Goal: Information Seeking & Learning: Learn about a topic

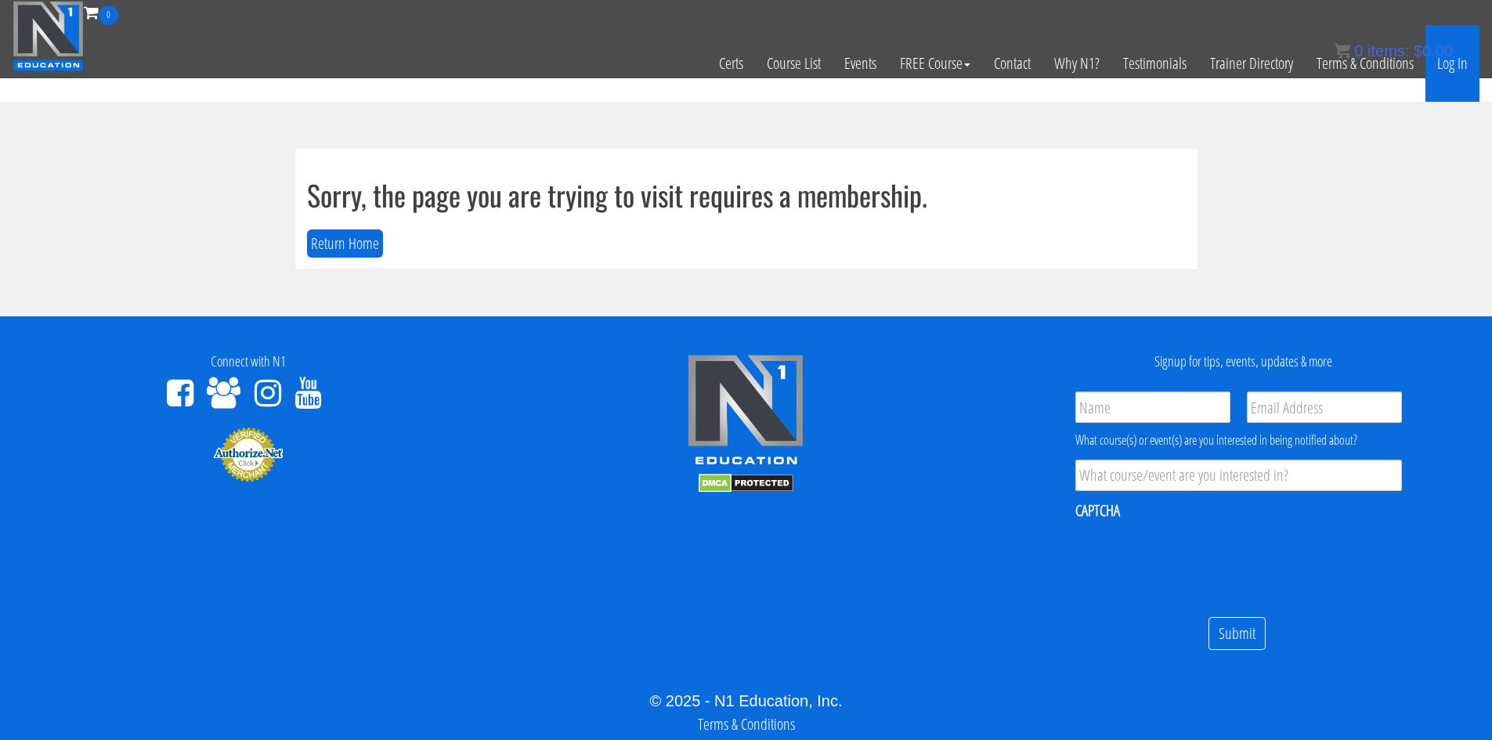
click at [1456, 67] on link "Log In" at bounding box center [1453, 63] width 54 height 77
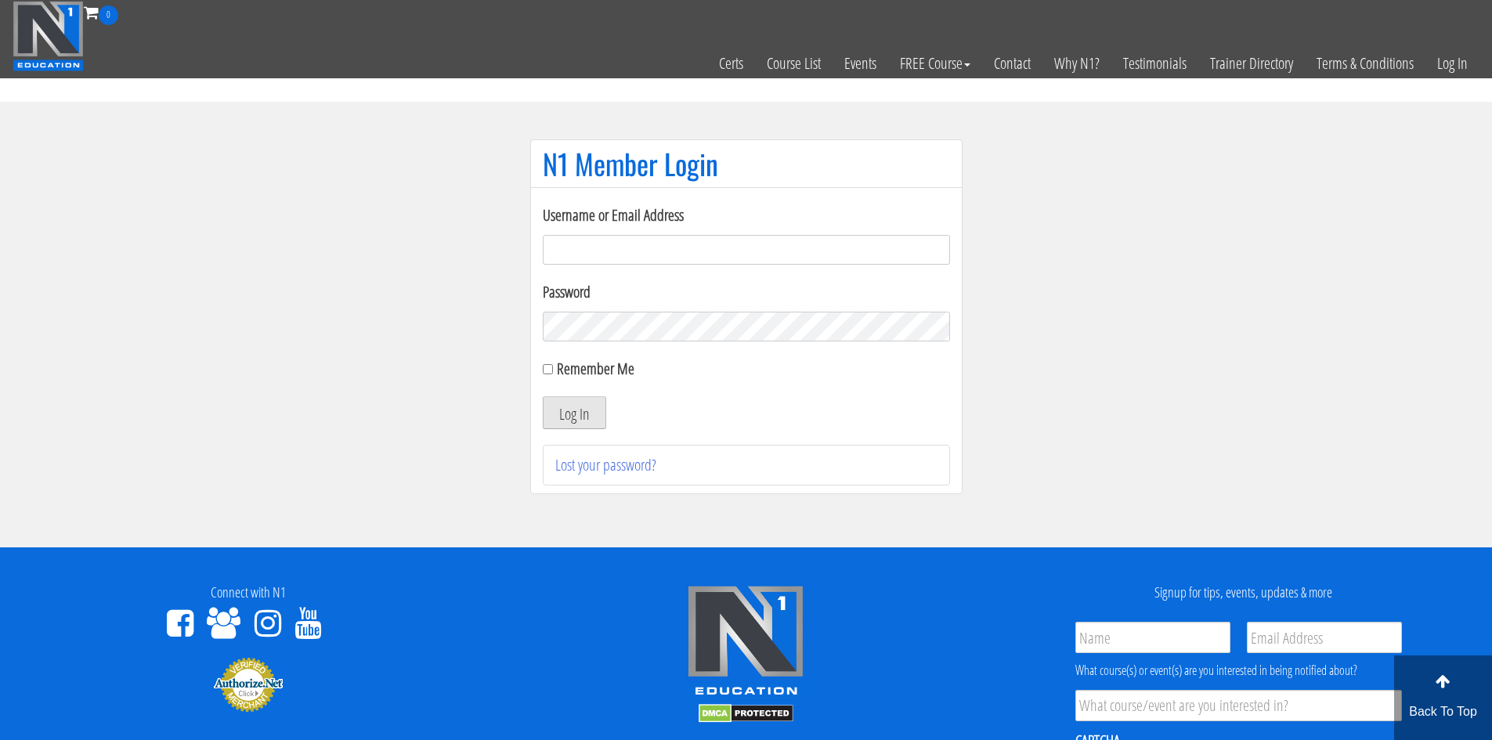
type input "[EMAIL_ADDRESS][DOMAIN_NAME]"
click at [573, 410] on button "Log In" at bounding box center [574, 412] width 63 height 33
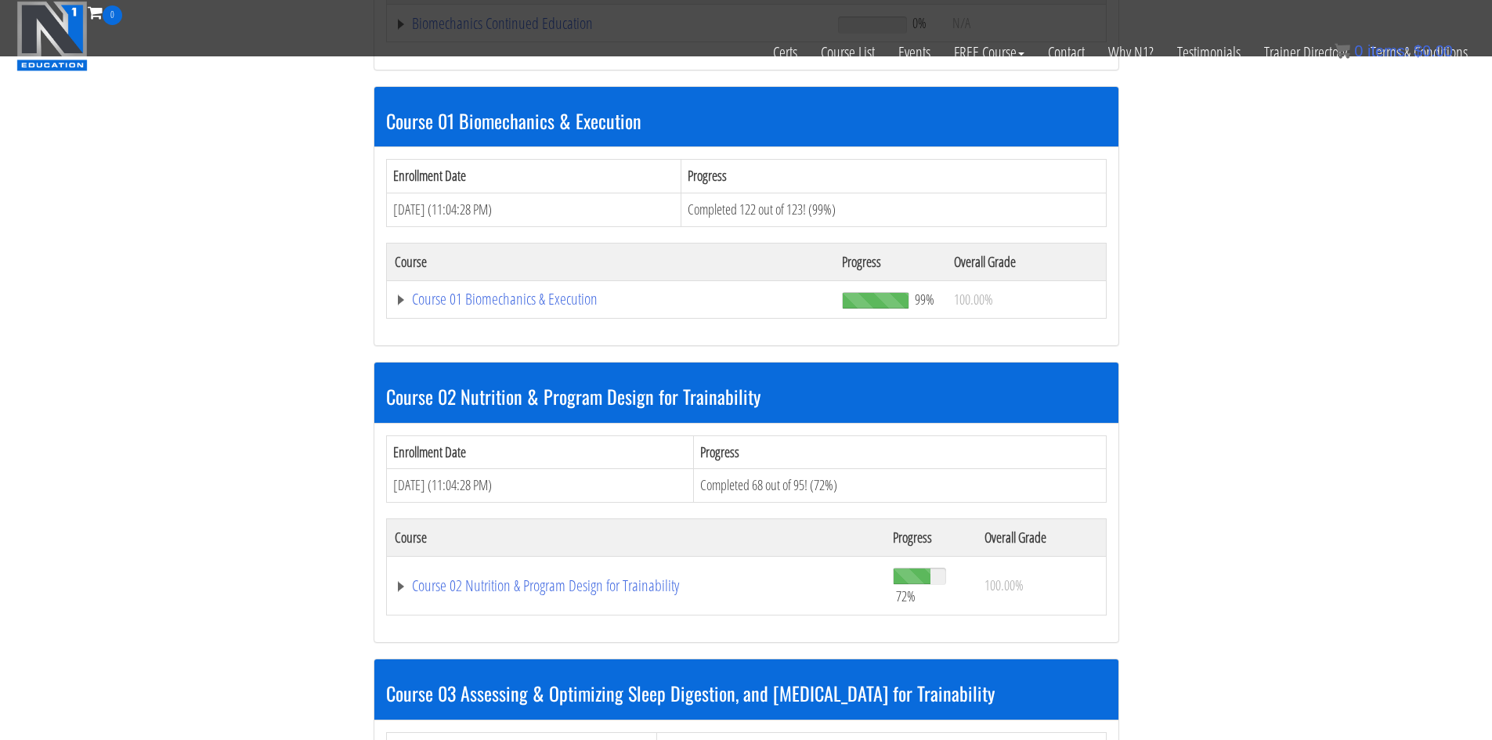
scroll to position [470, 0]
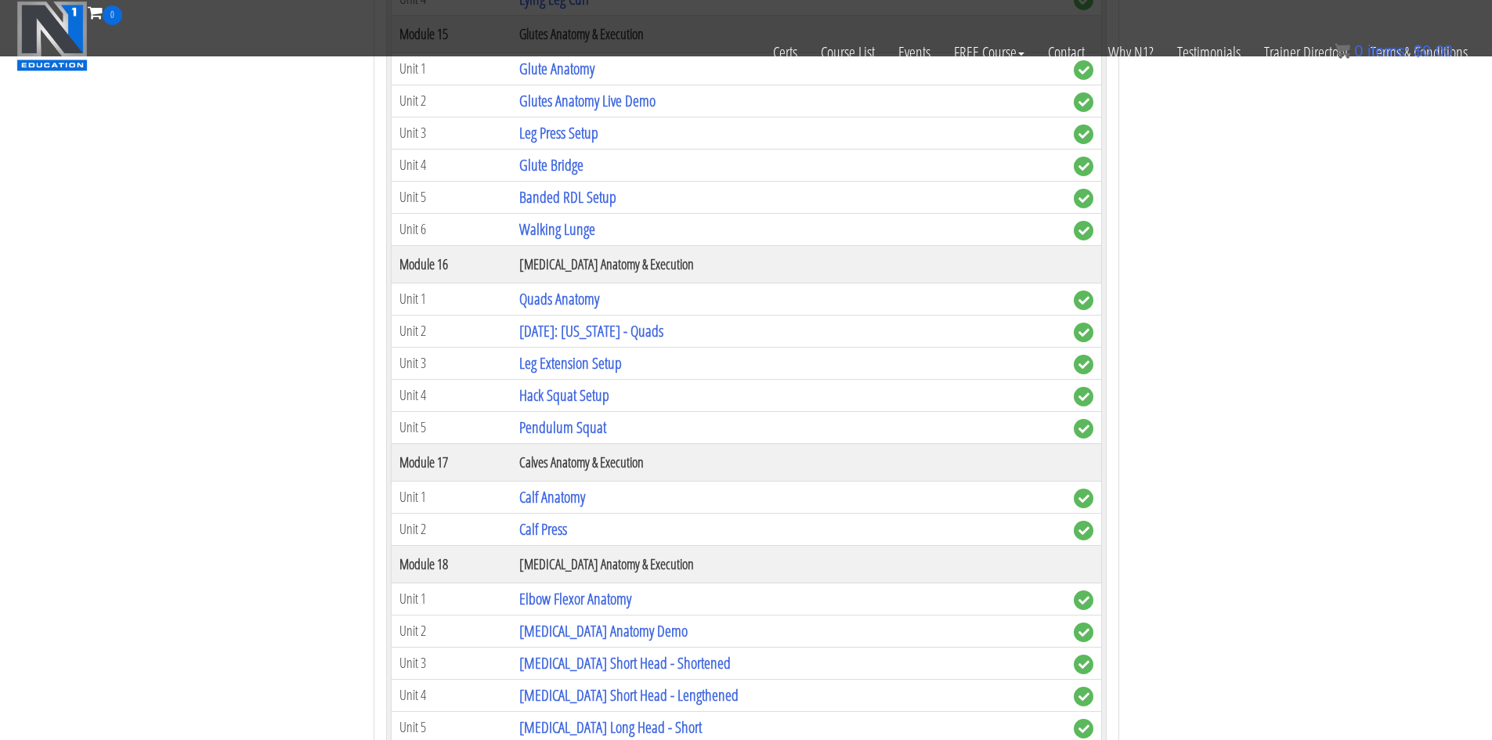
scroll to position [4779, 0]
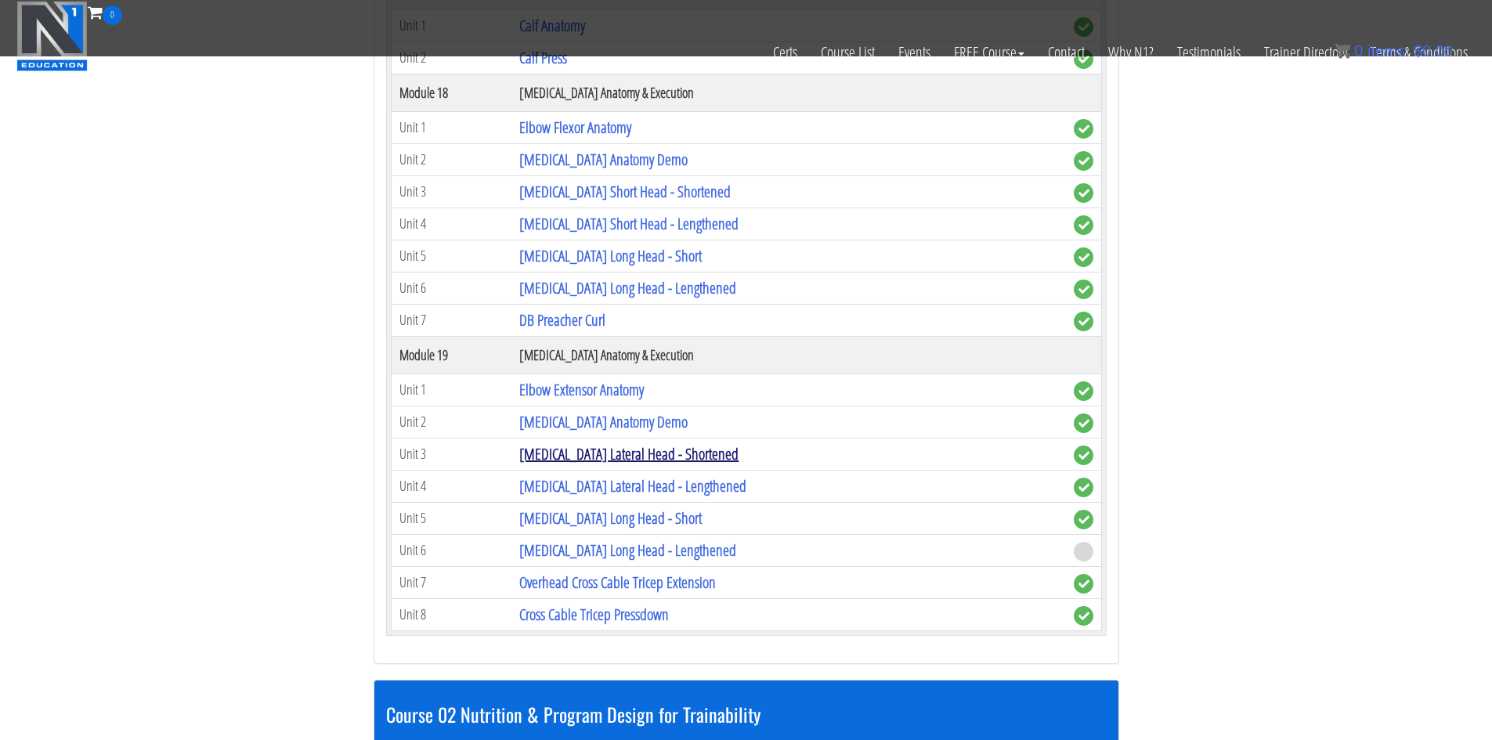
click at [662, 453] on link "[MEDICAL_DATA] Lateral Head - Shortened" at bounding box center [628, 453] width 219 height 21
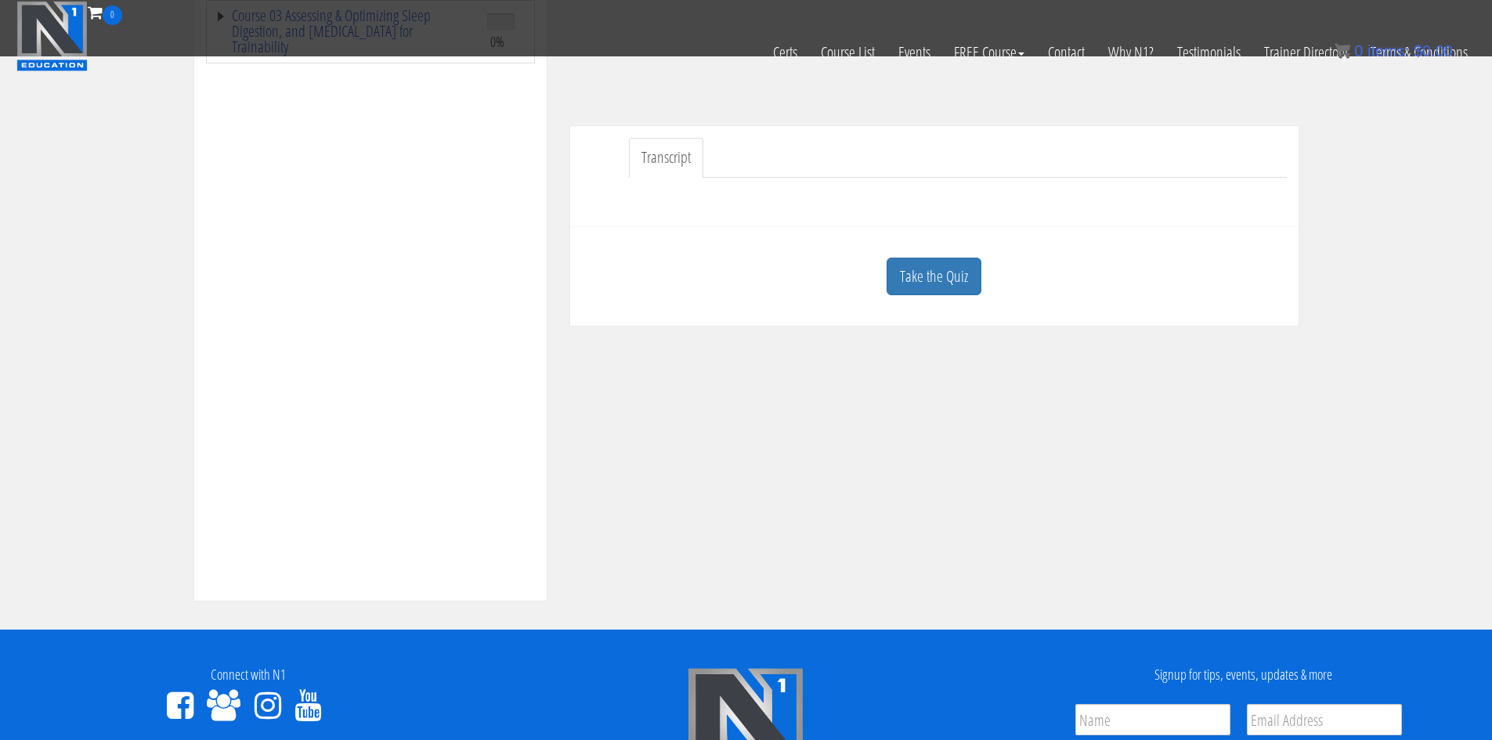
scroll to position [392, 0]
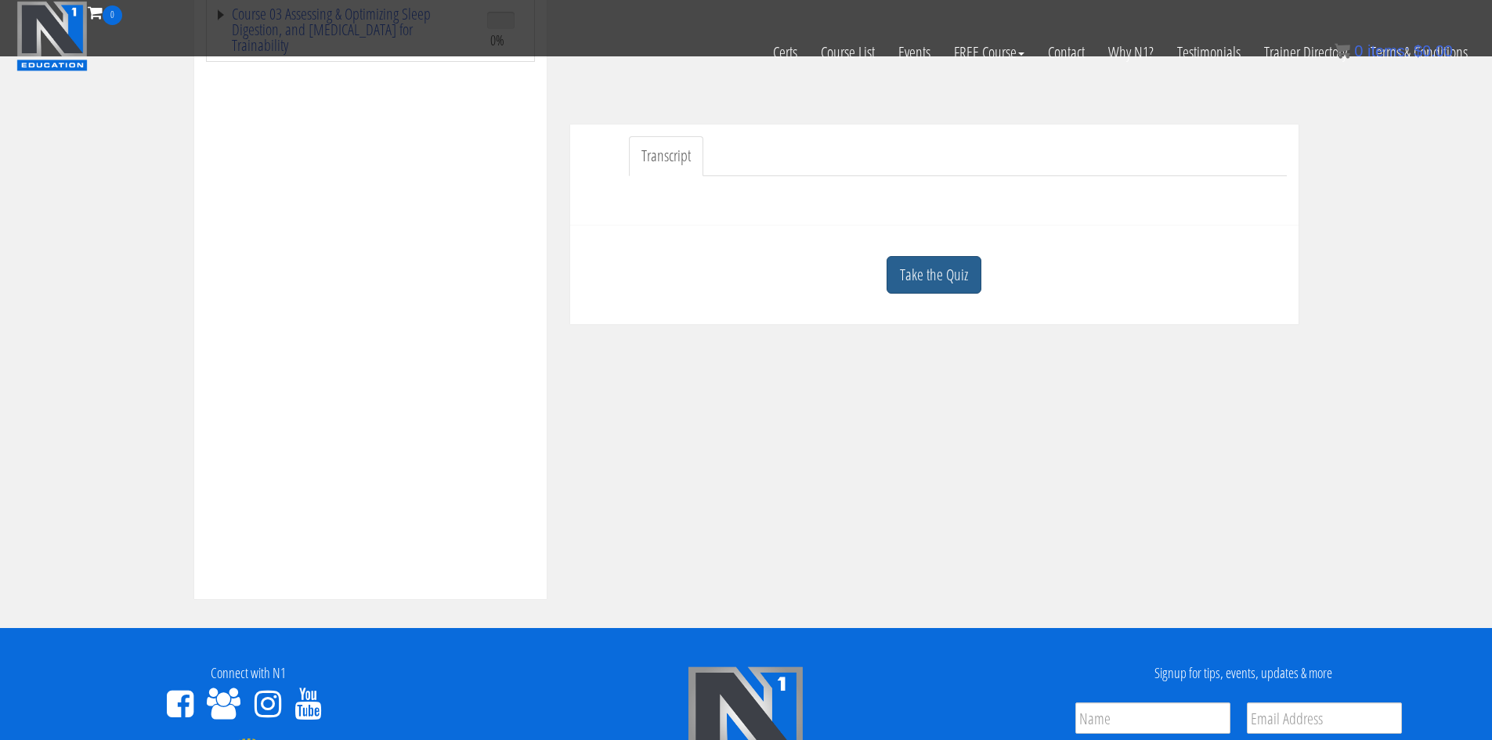
click at [941, 266] on link "Take the Quiz" at bounding box center [934, 275] width 95 height 38
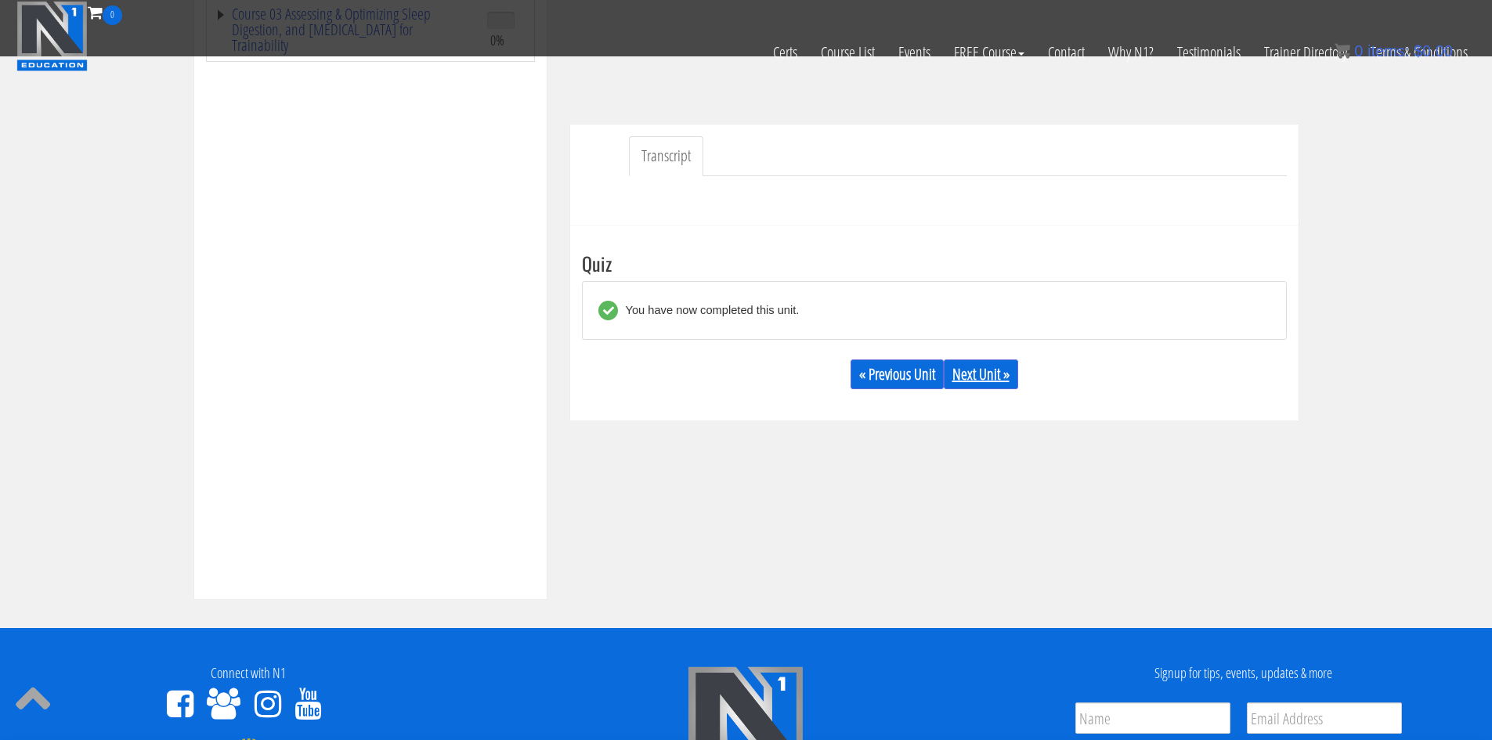
click at [990, 378] on link "Next Unit »" at bounding box center [981, 375] width 74 height 30
